Goal: Transaction & Acquisition: Purchase product/service

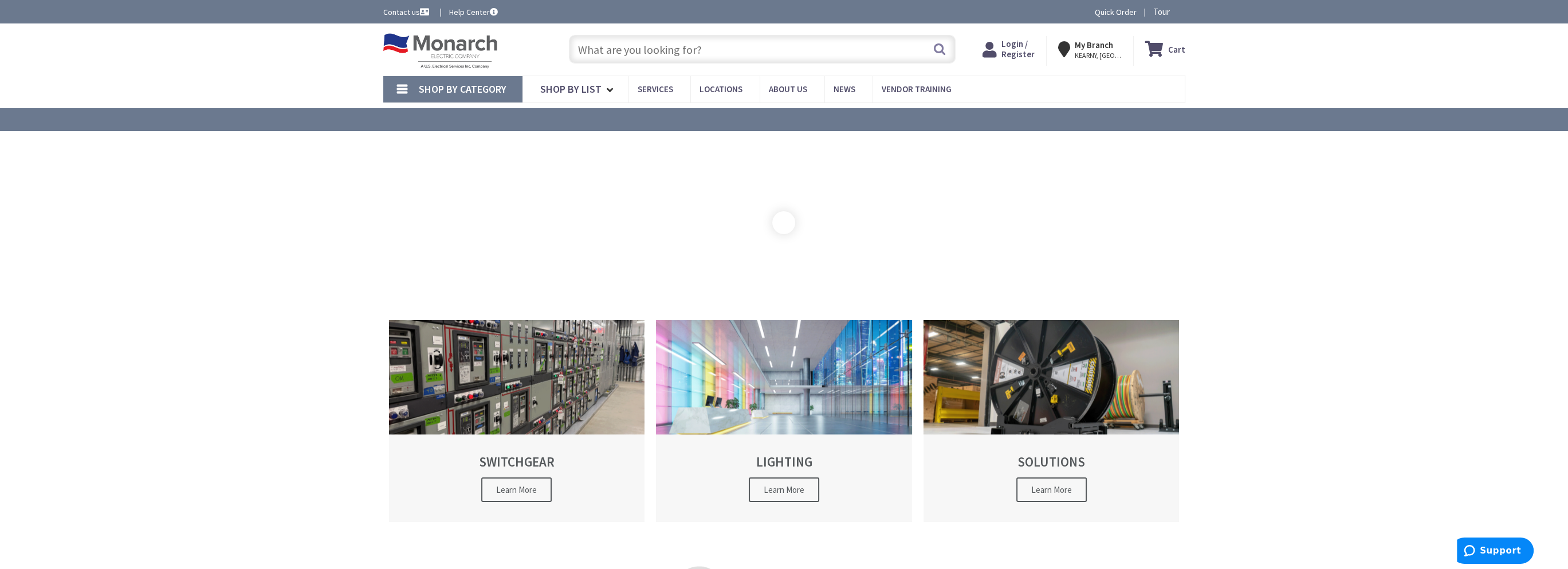
click at [655, 39] on input "text" at bounding box center [762, 49] width 387 height 29
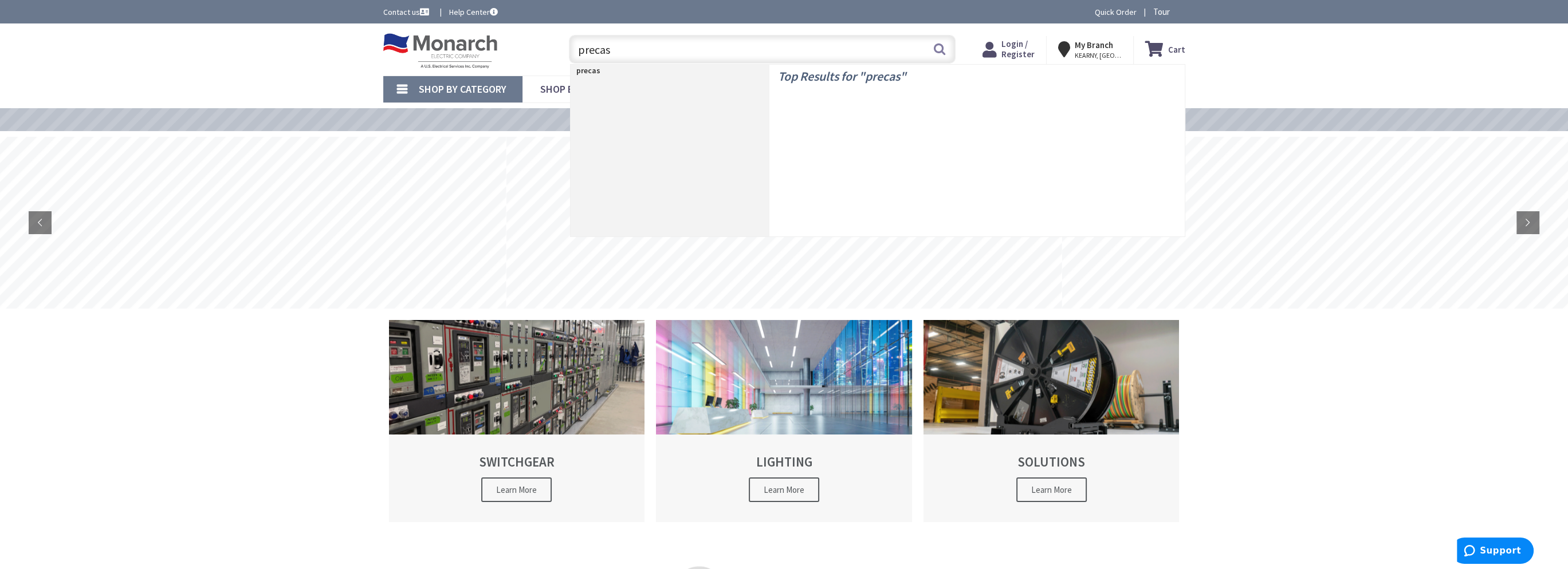
type input "precast"
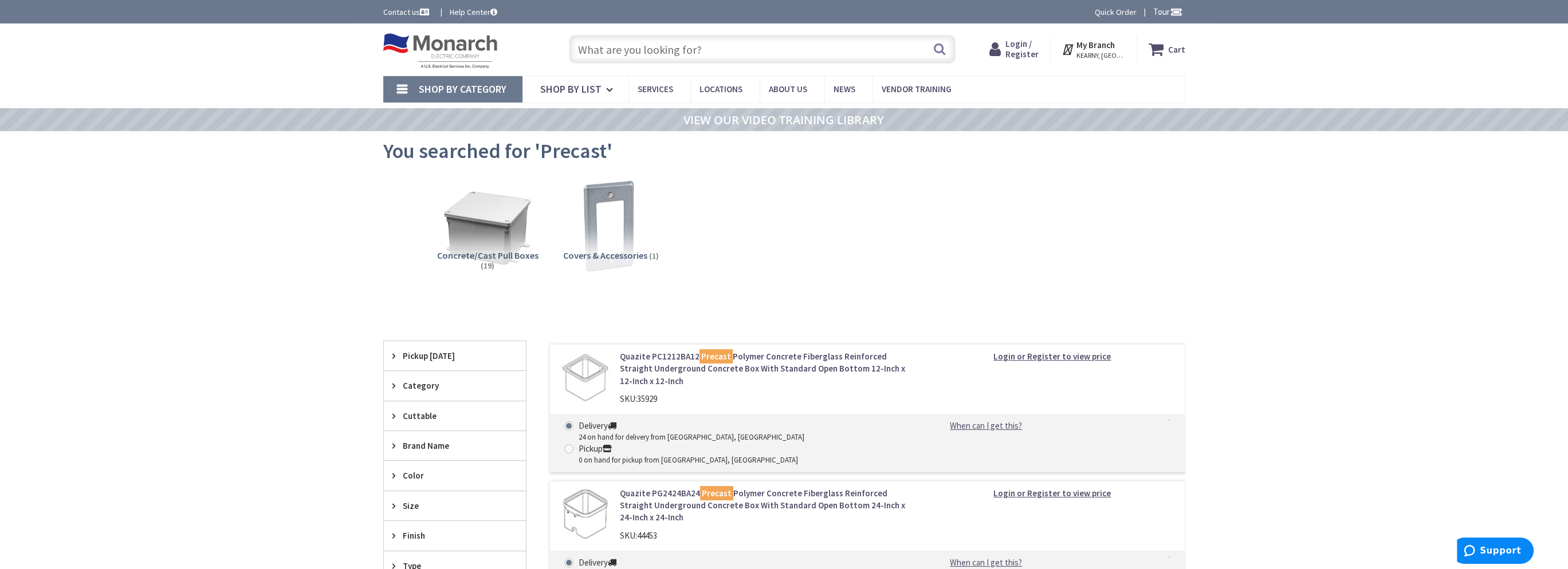
click at [727, 43] on input "text" at bounding box center [762, 49] width 387 height 29
click at [621, 48] on input "text" at bounding box center [762, 49] width 387 height 29
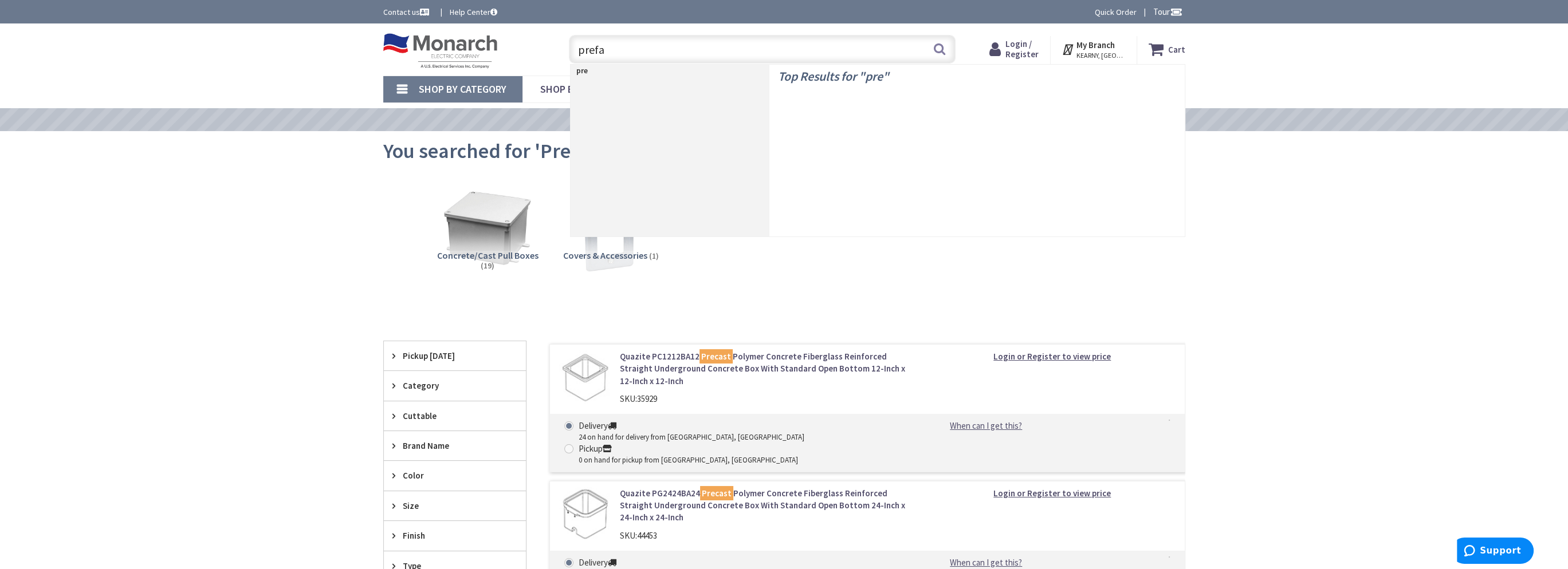
type input "prefab"
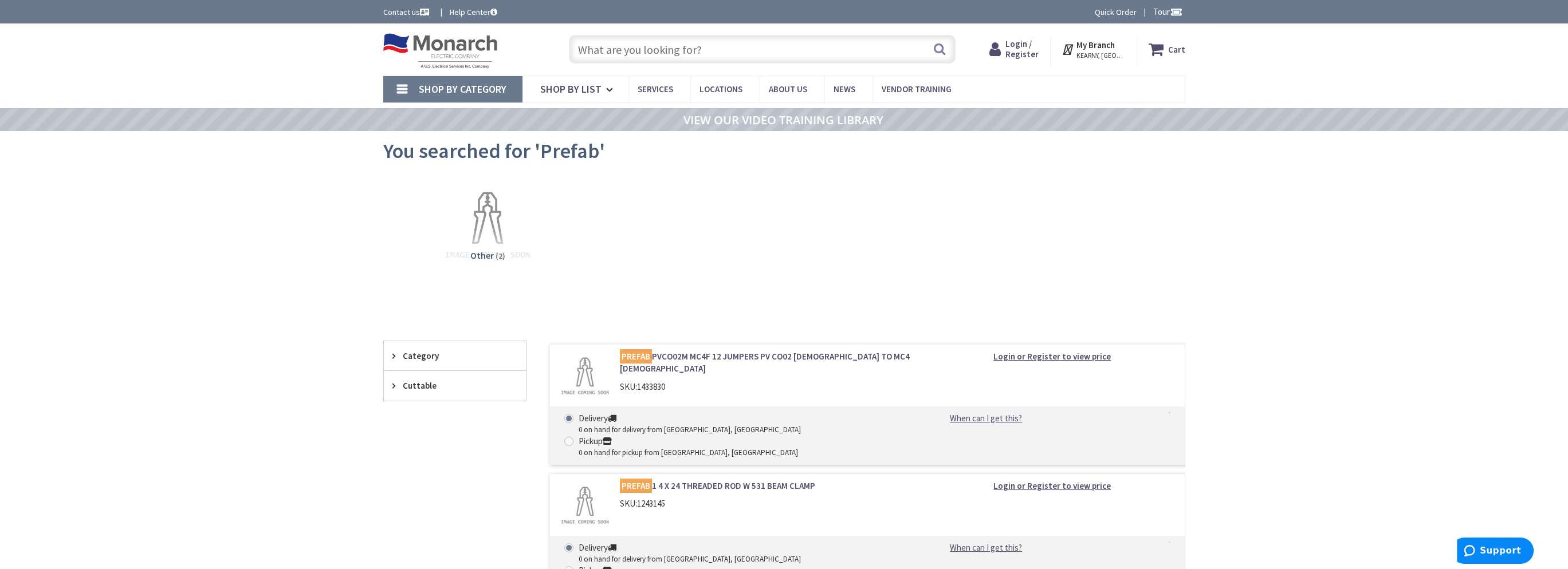
click at [388, 92] on link "Shop By Category" at bounding box center [453, 89] width 139 height 26
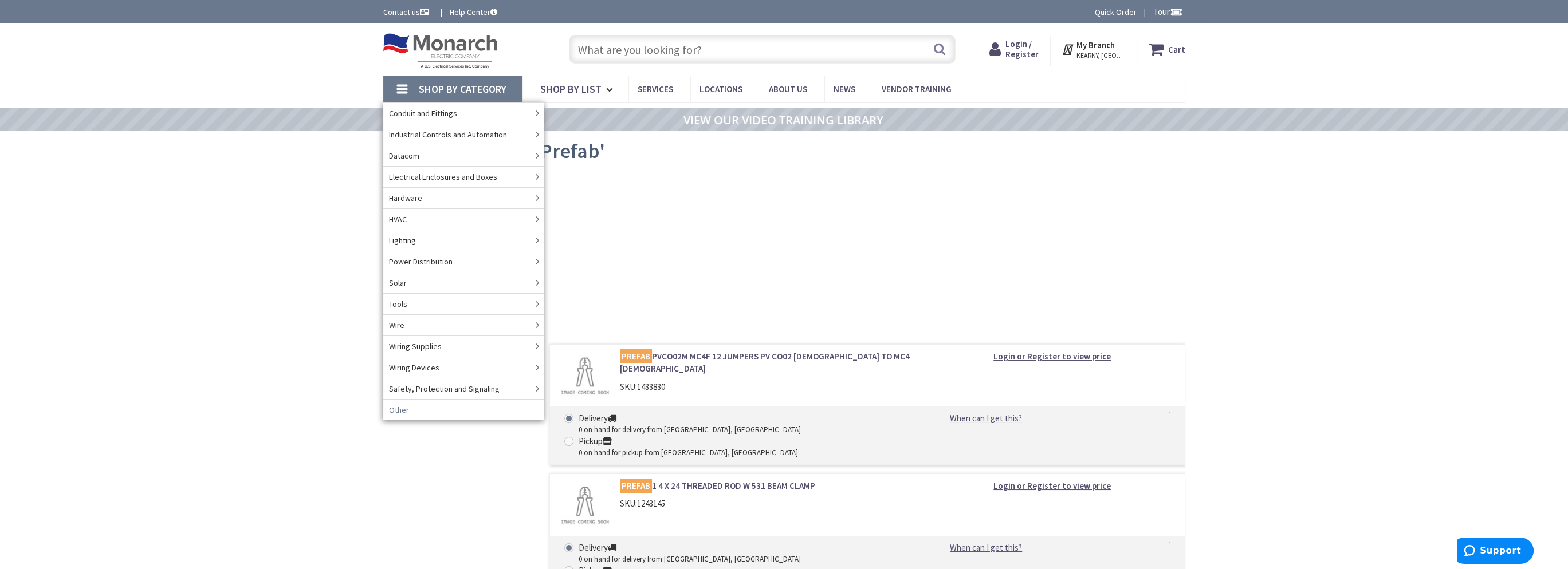
click at [455, 407] on link "Other" at bounding box center [464, 409] width 160 height 21
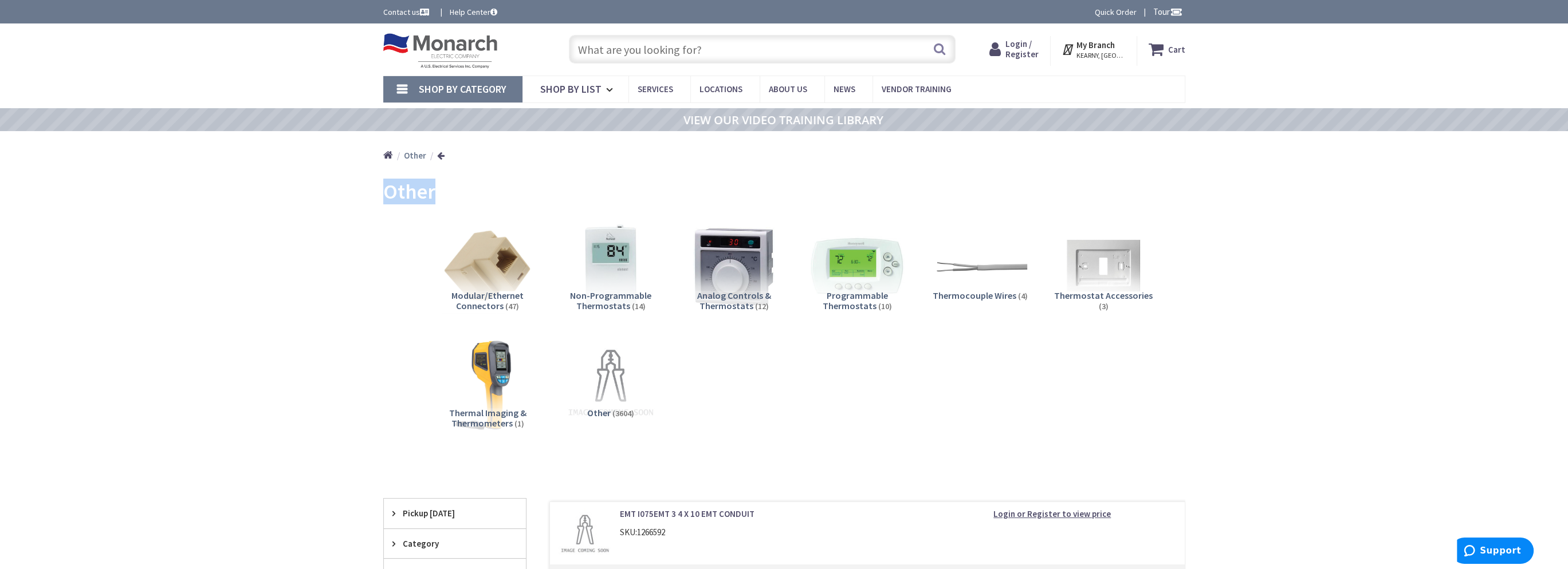
drag, startPoint x: 944, startPoint y: 425, endPoint x: 254, endPoint y: 279, distance: 705.3
drag, startPoint x: 259, startPoint y: 247, endPoint x: 900, endPoint y: 361, distance: 651.1
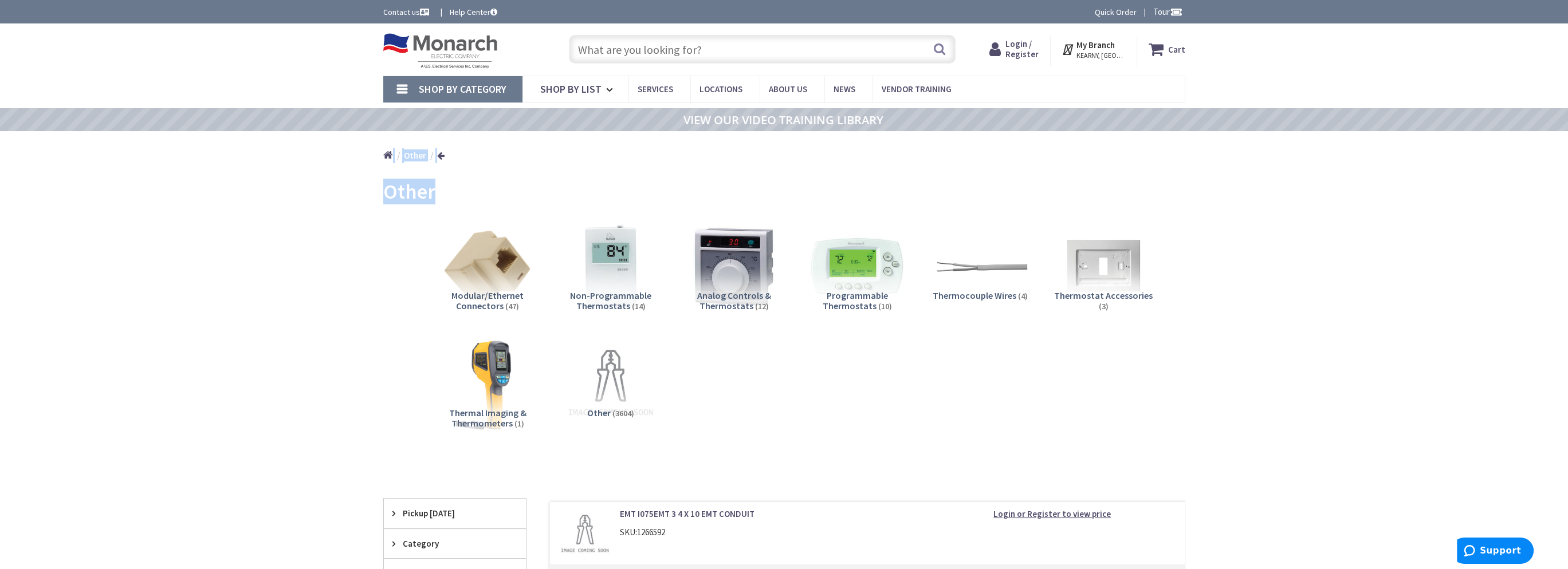
drag, startPoint x: 900, startPoint y: 364, endPoint x: 887, endPoint y: 357, distance: 14.8
click at [899, 364] on div "Modular/Ethernet Connectors (47) Non-Programmable Thermostats (14) Analog Contr…" at bounding box center [784, 334] width 762 height 240
